Goal: Task Accomplishment & Management: Manage account settings

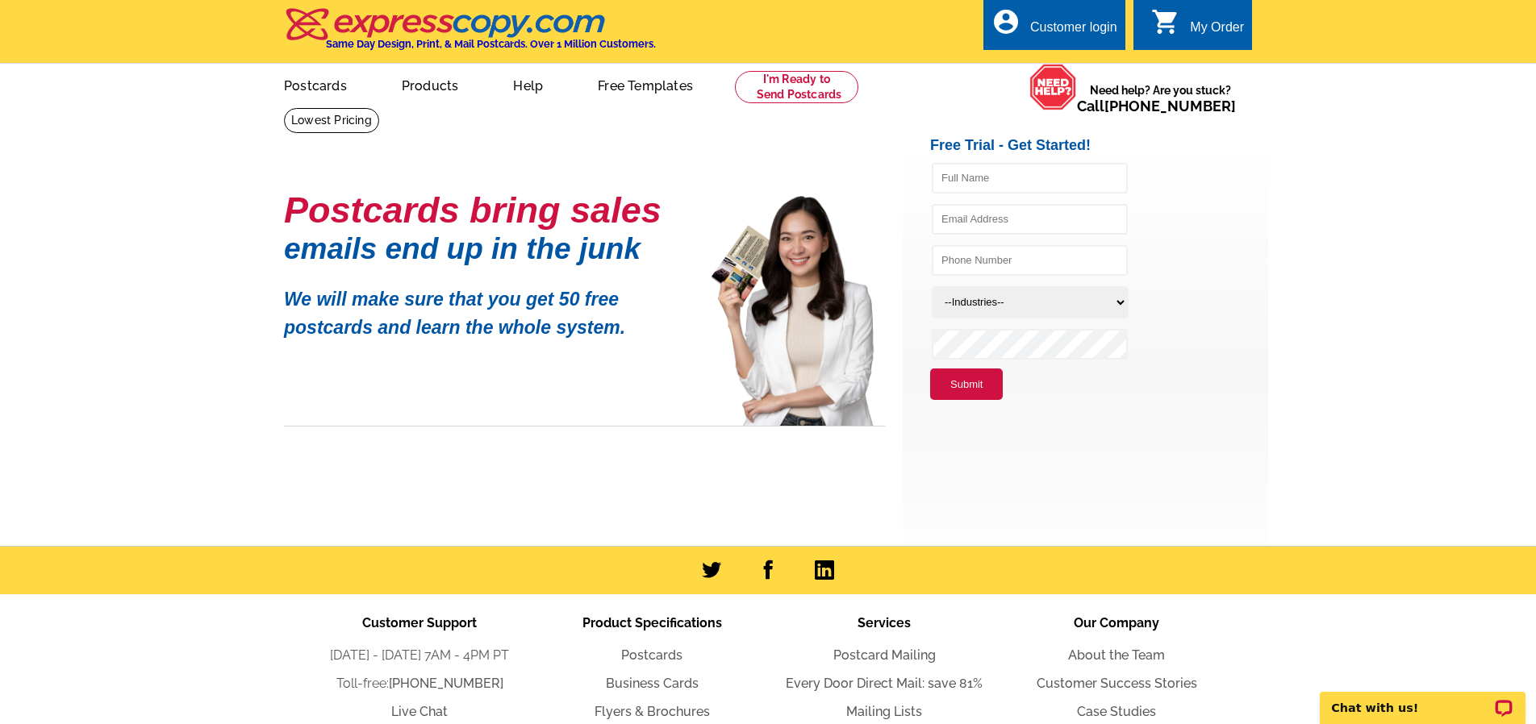
click at [1067, 22] on div "Customer login" at bounding box center [1073, 31] width 87 height 23
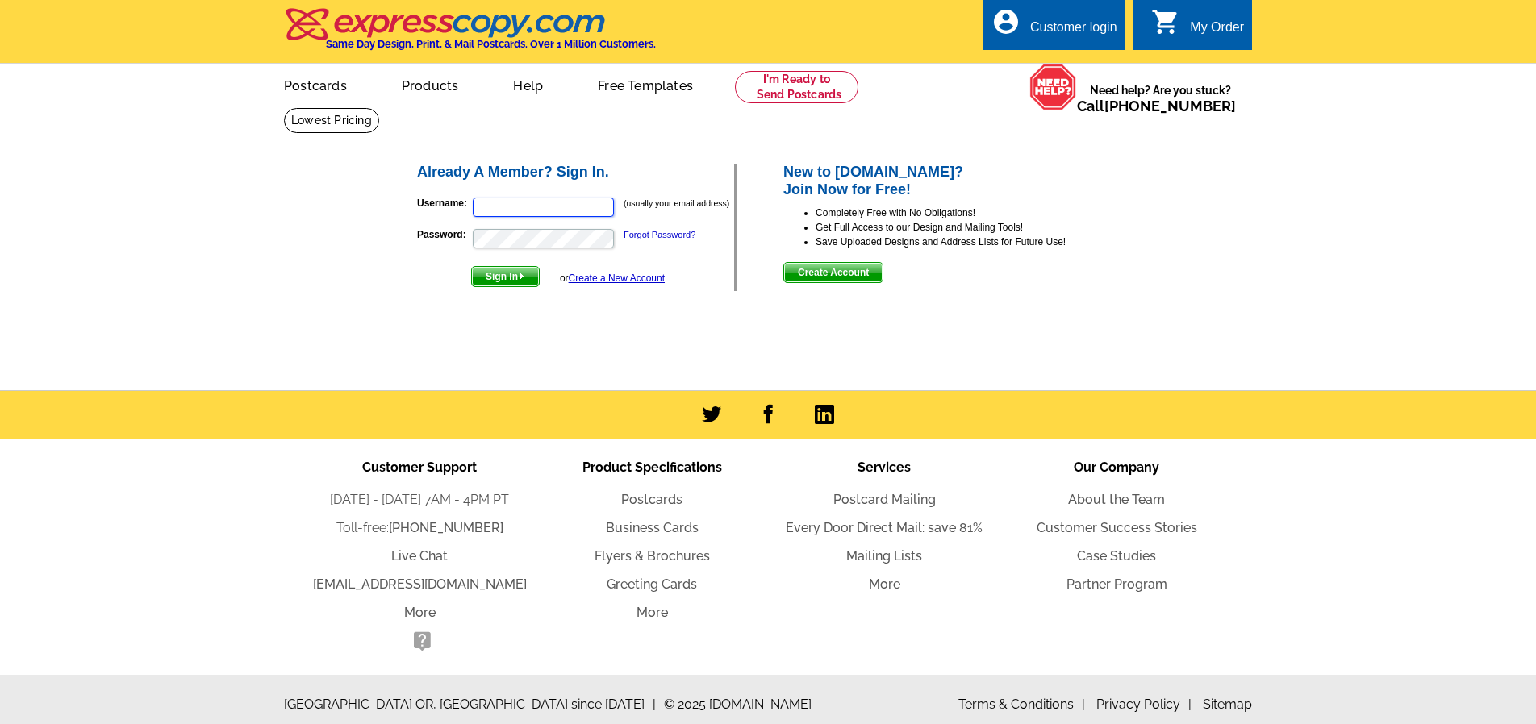
click at [570, 205] on input "Username:" at bounding box center [543, 207] width 141 height 19
type input "[EMAIL_ADDRESS][DOMAIN_NAME]"
drag, startPoint x: 494, startPoint y: 273, endPoint x: 508, endPoint y: 277, distance: 15.3
click at [494, 273] on span "Sign In" at bounding box center [505, 276] width 67 height 19
